Goal: Information Seeking & Learning: Learn about a topic

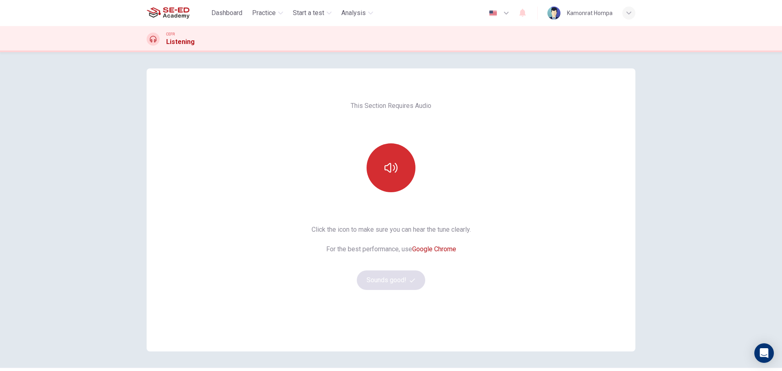
click at [397, 163] on button "button" at bounding box center [391, 167] width 49 height 49
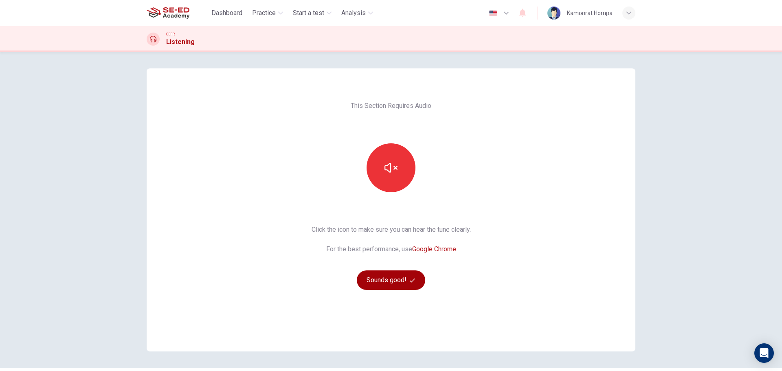
click at [408, 284] on button "Sounds good!" at bounding box center [391, 281] width 68 height 20
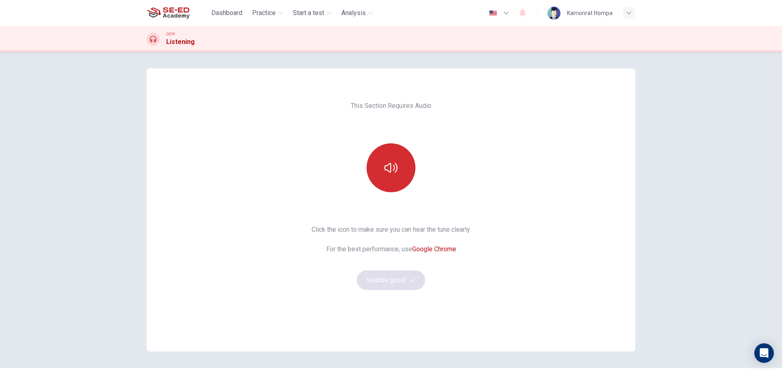
click at [398, 149] on button "button" at bounding box center [391, 167] width 49 height 49
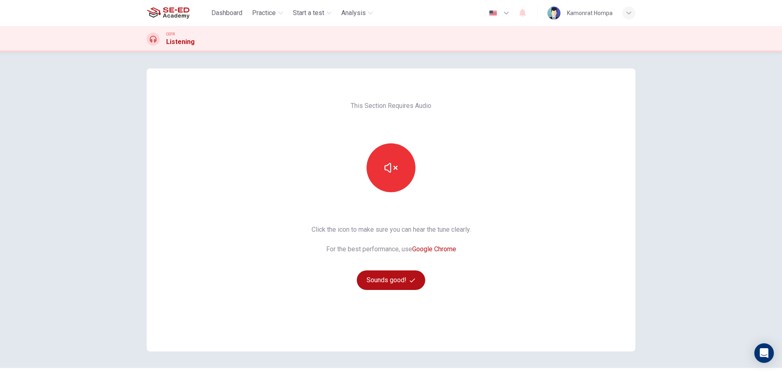
click at [403, 291] on div "This Section Requires Audio Click the icon to make sure you can hear the tune c…" at bounding box center [391, 209] width 172 height 283
click at [398, 279] on button "Sounds good!" at bounding box center [391, 281] width 68 height 20
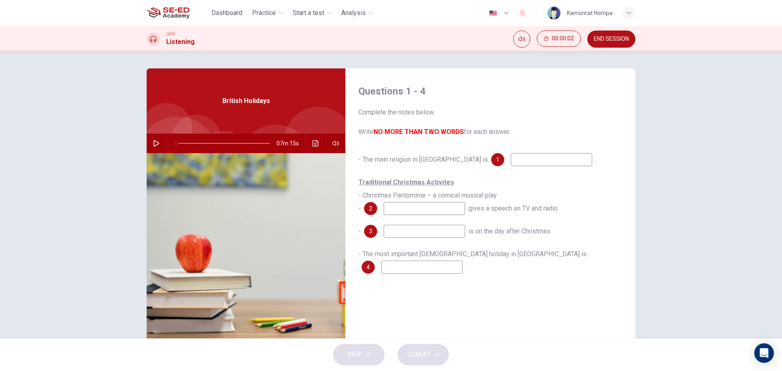
click at [511, 165] on input at bounding box center [552, 159] width 82 height 13
click at [438, 186] on u "Traditional Christmas Activites" at bounding box center [407, 182] width 96 height 8
click at [428, 318] on div "Questions 1 - 4 Complete the notes below. Write NO MORE THAN TWO WORDS for each…" at bounding box center [491, 209] width 290 height 283
click at [432, 238] on input at bounding box center [425, 231] width 82 height 13
click at [435, 232] on input at bounding box center [425, 231] width 82 height 13
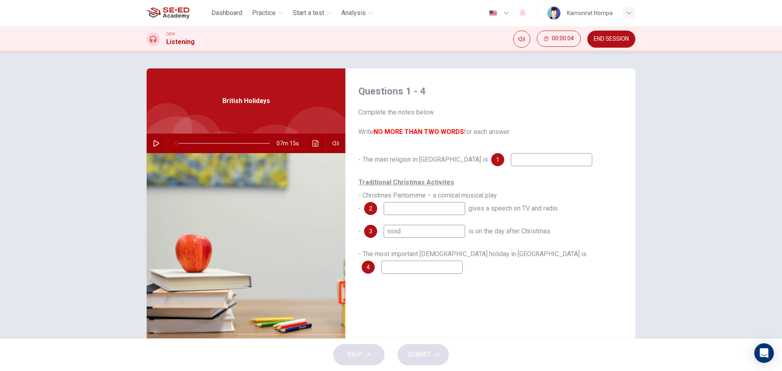
type input "sssd"
click at [431, 201] on div "Traditional Christmas Activites - Christmas Pantomime – a comical musical play …" at bounding box center [491, 195] width 264 height 39
drag, startPoint x: 436, startPoint y: 203, endPoint x: 426, endPoint y: 210, distance: 12.2
click at [428, 227] on div "- The main religion in Britain is 1 . Traditional Christmas Activites - Christm…" at bounding box center [491, 221] width 264 height 137
click at [424, 212] on input "d" at bounding box center [425, 208] width 82 height 13
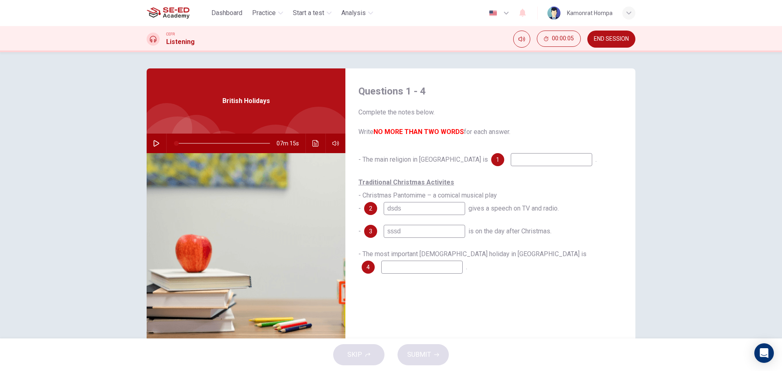
type input "dsds"
click at [511, 165] on input "d" at bounding box center [552, 159] width 82 height 13
type input "dsds"
click at [550, 257] on div "- The main religion in Britain is 1 dsds . Traditional Christmas Activites - Ch…" at bounding box center [491, 221] width 264 height 137
click at [463, 261] on input "d" at bounding box center [422, 267] width 82 height 13
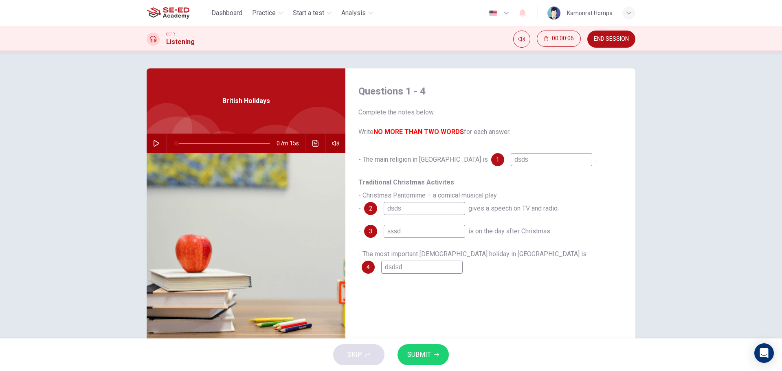
type input "dsdsd"
click at [433, 339] on div "SKIP SUBMIT" at bounding box center [391, 355] width 782 height 33
click at [429, 346] on button "SUBMIT" at bounding box center [423, 354] width 51 height 21
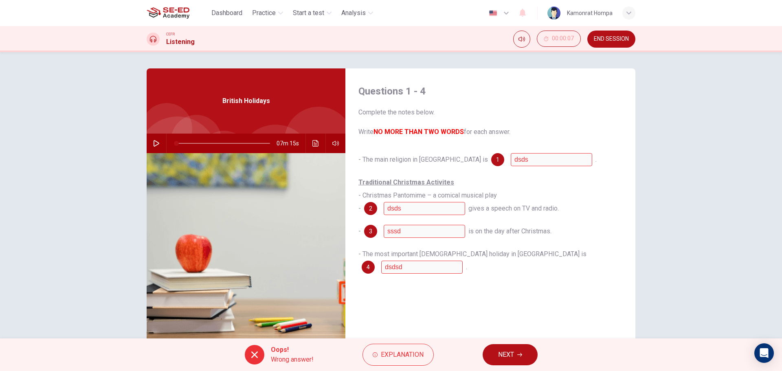
click at [497, 354] on button "NEXT" at bounding box center [510, 354] width 55 height 21
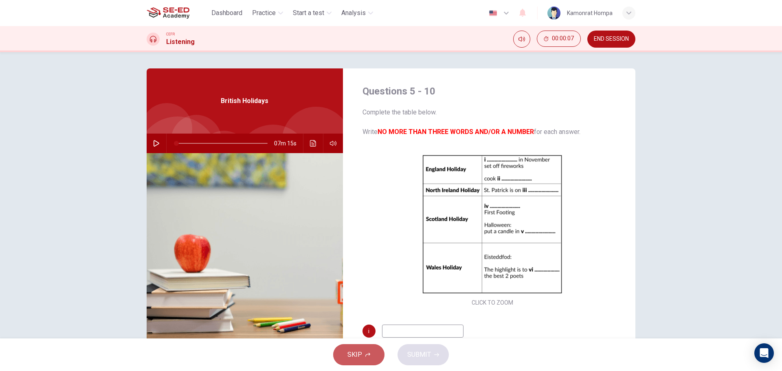
click at [370, 355] on button "SKIP" at bounding box center [358, 354] width 51 height 21
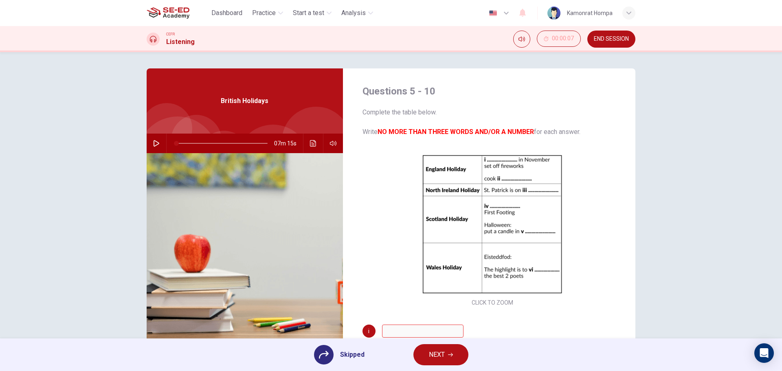
click at [349, 357] on span "Skipped" at bounding box center [352, 355] width 24 height 10
click at [455, 359] on button "NEXT" at bounding box center [441, 354] width 55 height 21
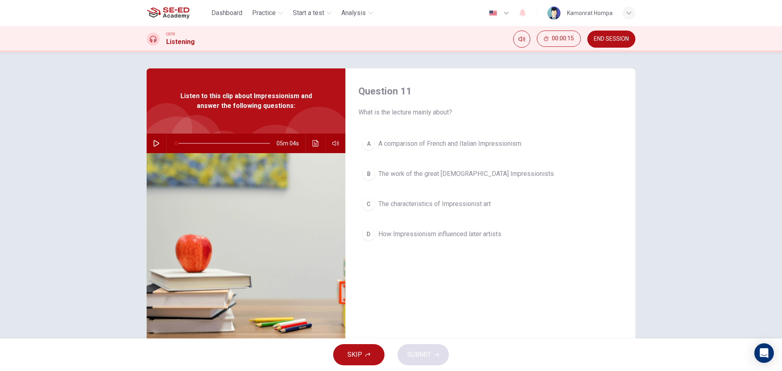
click at [157, 144] on icon "button" at bounding box center [156, 143] width 7 height 7
drag, startPoint x: 154, startPoint y: 144, endPoint x: 158, endPoint y: 119, distance: 25.1
click at [154, 144] on icon "button" at bounding box center [156, 143] width 7 height 7
type input "30"
